Goal: Book appointment/travel/reservation

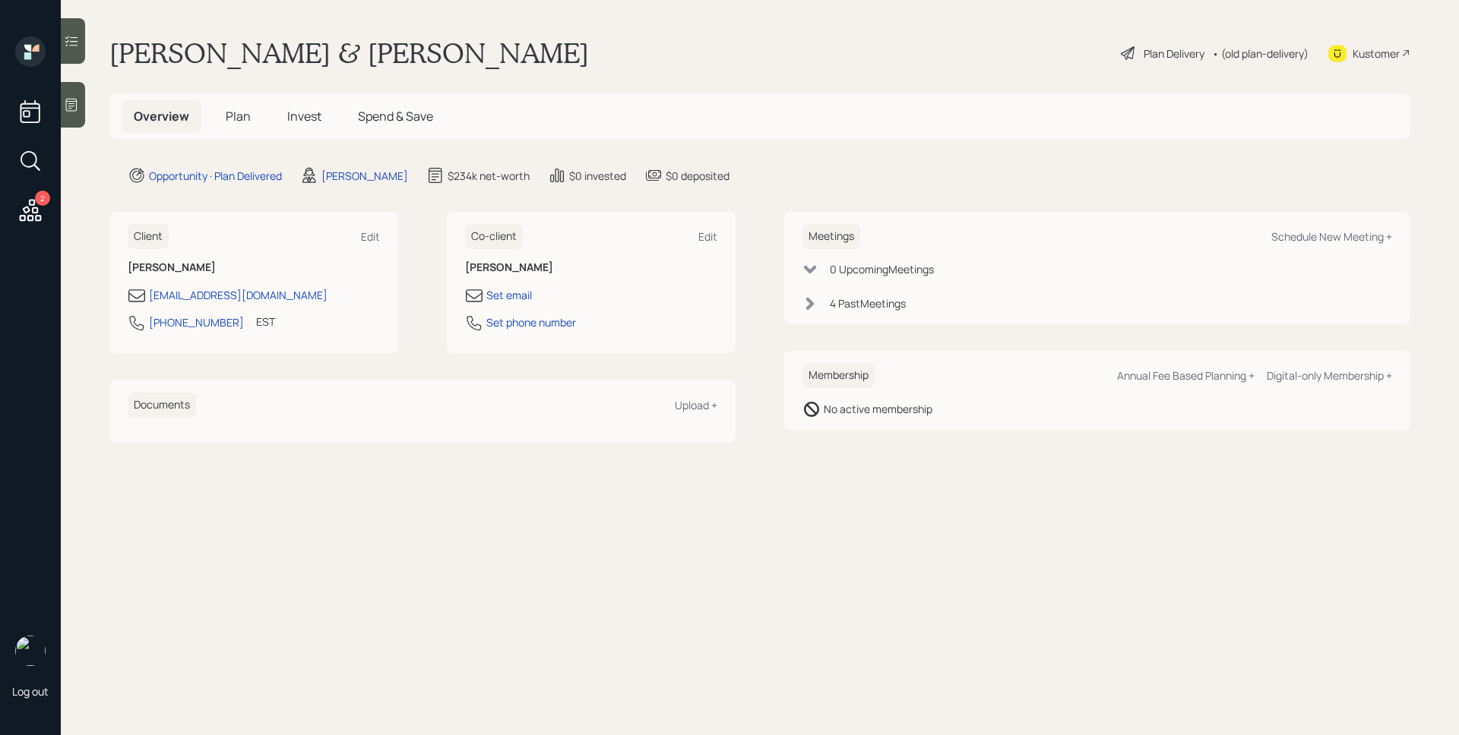
click at [1370, 236] on div "Schedule New Meeting +" at bounding box center [1331, 236] width 121 height 14
select select "d946c976-65aa-4529-ac9d-02c4f1114fc0"
